Goal: Transaction & Acquisition: Purchase product/service

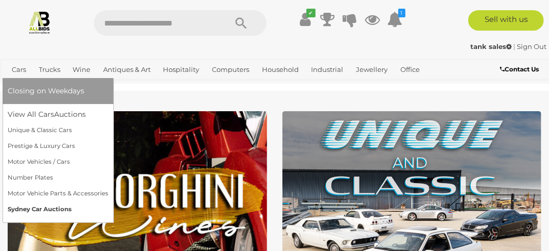
click at [21, 205] on link "Sydney Car Auctions" at bounding box center [58, 210] width 101 height 16
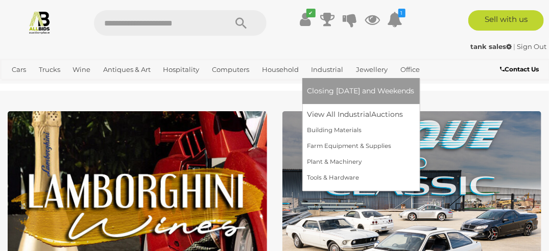
click at [327, 71] on link "Industrial" at bounding box center [327, 69] width 40 height 17
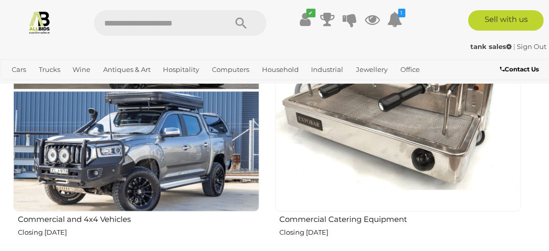
scroll to position [1274, 0]
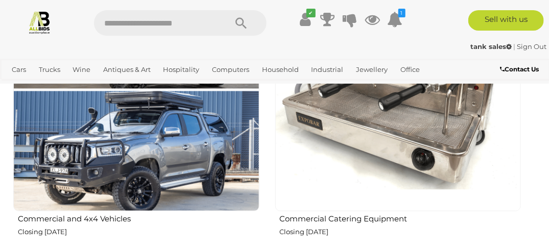
click at [396, 159] on img at bounding box center [398, 89] width 246 height 246
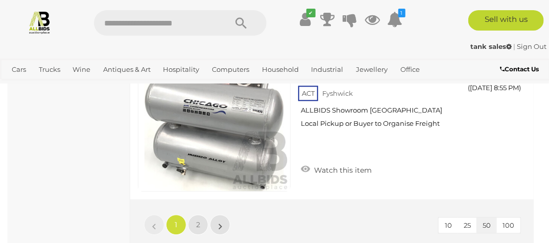
scroll to position [8535, 0]
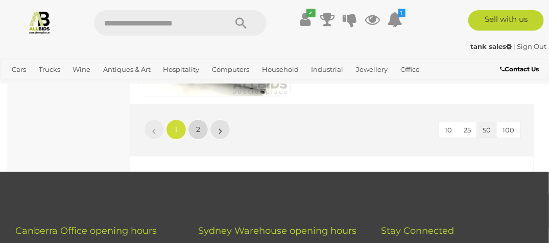
click at [201, 129] on link "2" at bounding box center [198, 129] width 20 height 20
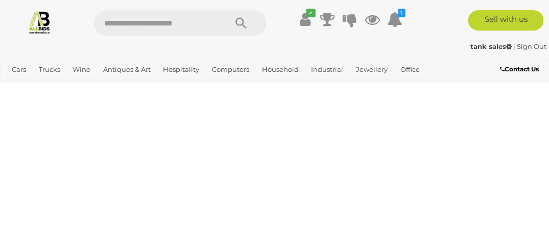
scroll to position [53, 0]
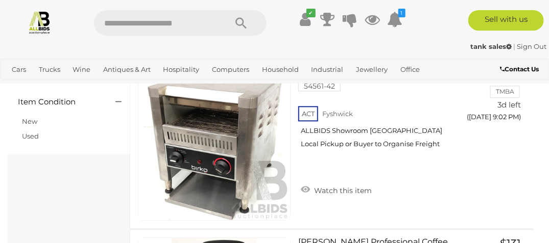
scroll to position [754, 0]
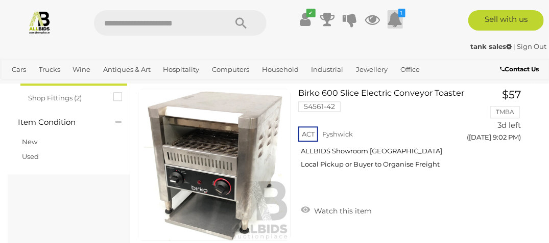
click at [398, 19] on icon at bounding box center [394, 19] width 15 height 18
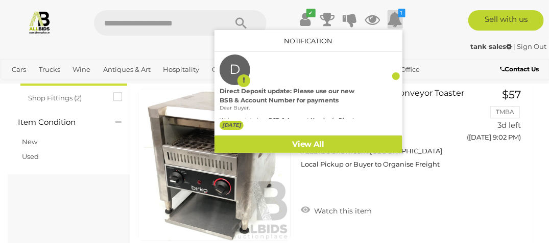
click at [420, 36] on div "✔ Track & Trace 1 D" at bounding box center [274, 19] width 549 height 38
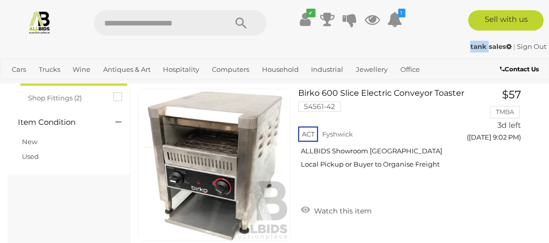
click at [420, 36] on div "✔ Track & Trace 1 D" at bounding box center [274, 19] width 549 height 38
